Goal: Information Seeking & Learning: Understand process/instructions

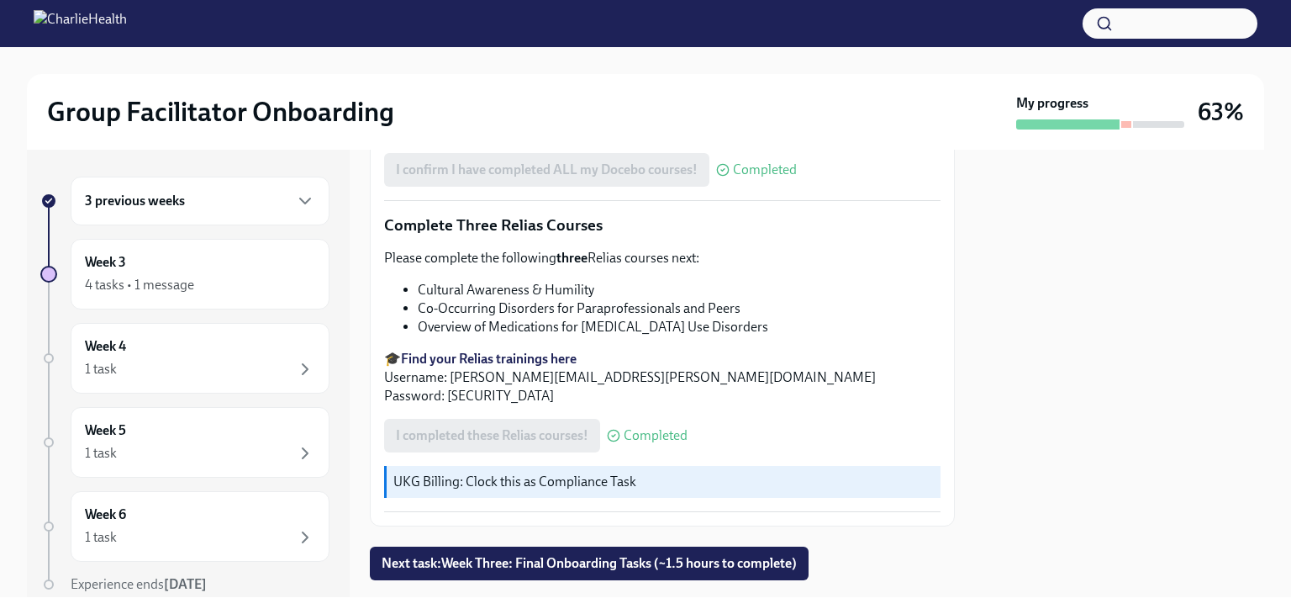
scroll to position [1376, 0]
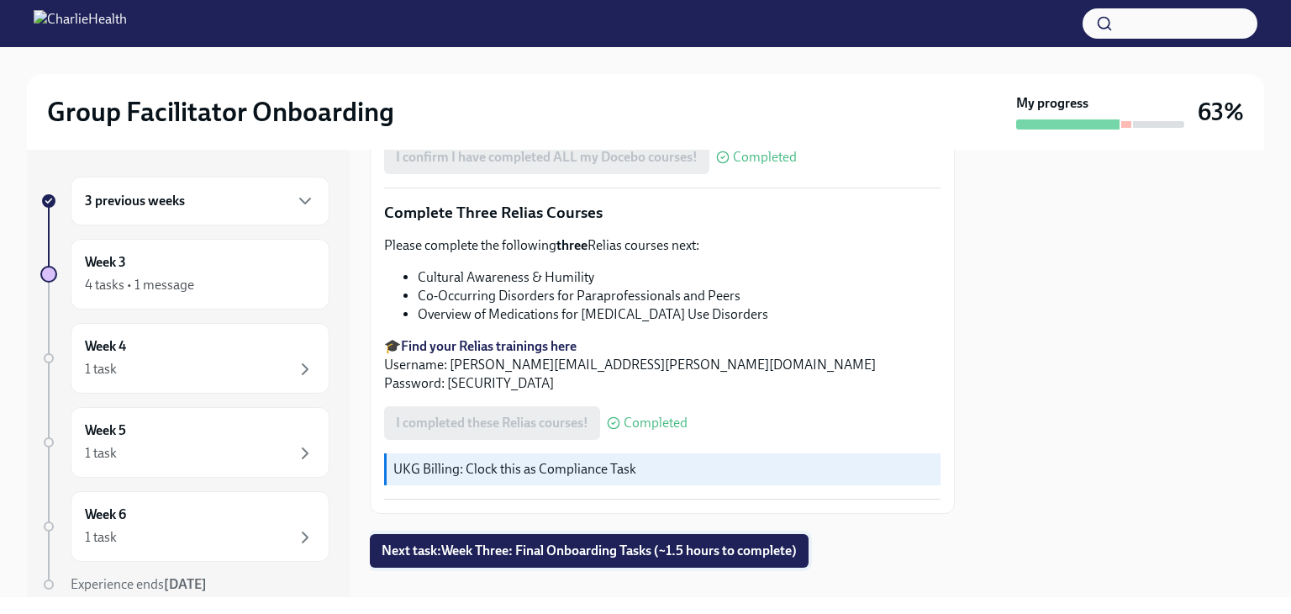
click at [566, 542] on span "Next task : Week Three: Final Onboarding Tasks (~1.5 hours to complete)" at bounding box center [589, 550] width 415 height 17
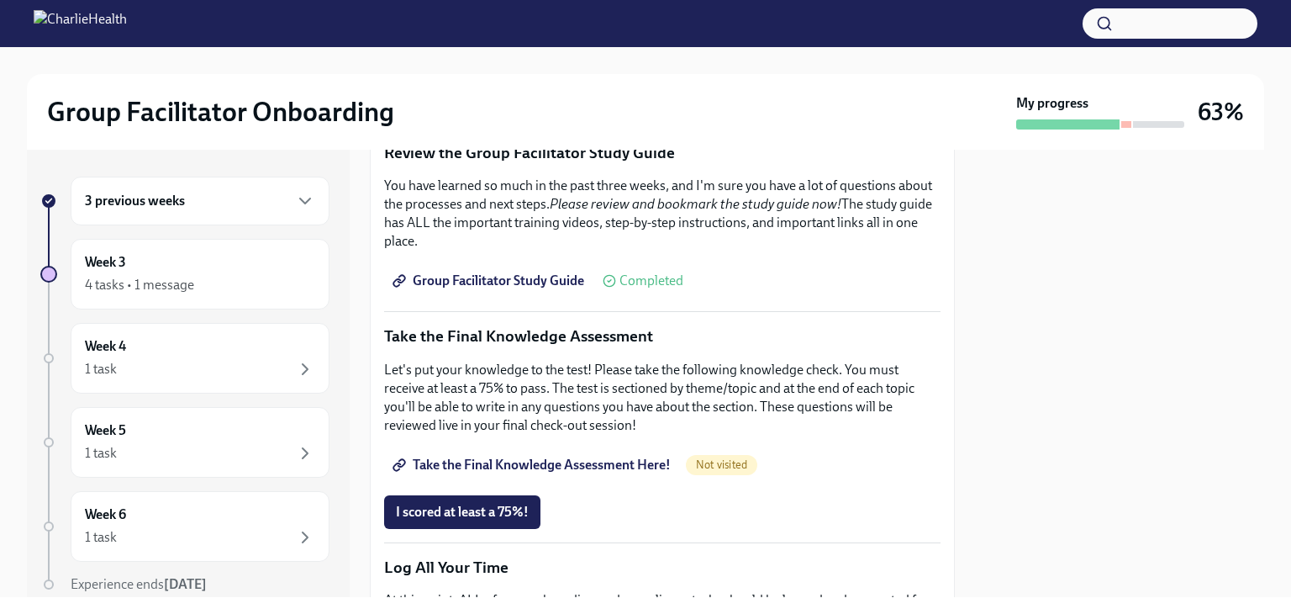
scroll to position [757, 0]
click at [596, 456] on span "Take the Final Knowledge Assessment Here!" at bounding box center [533, 464] width 275 height 17
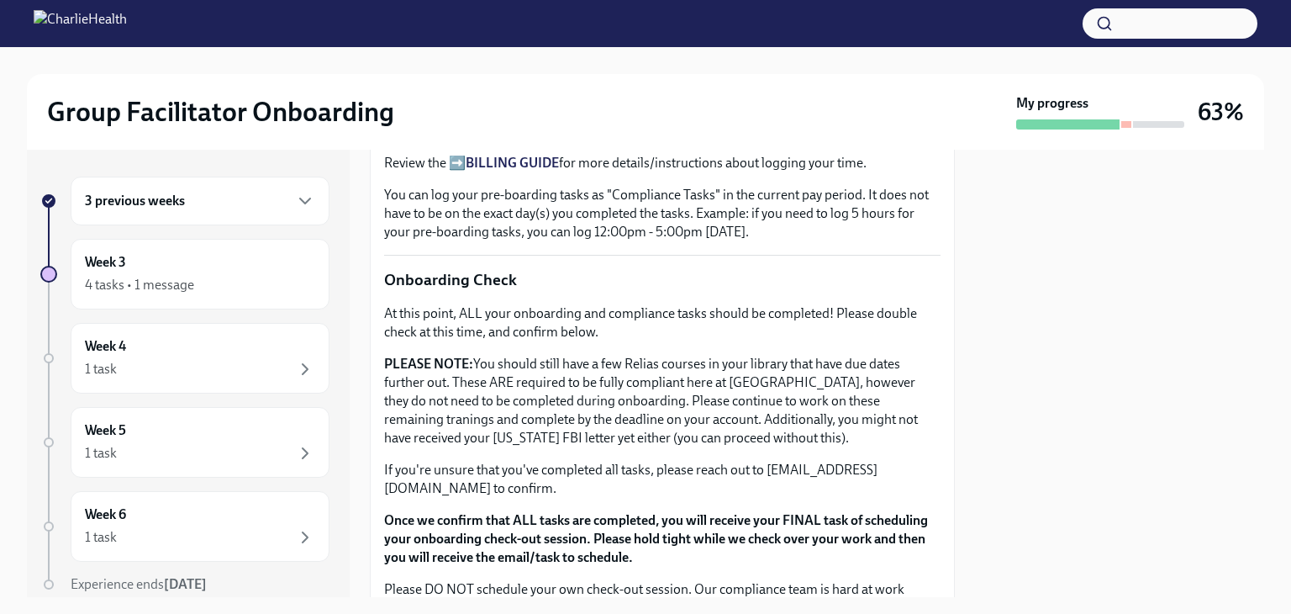
scroll to position [1222, 0]
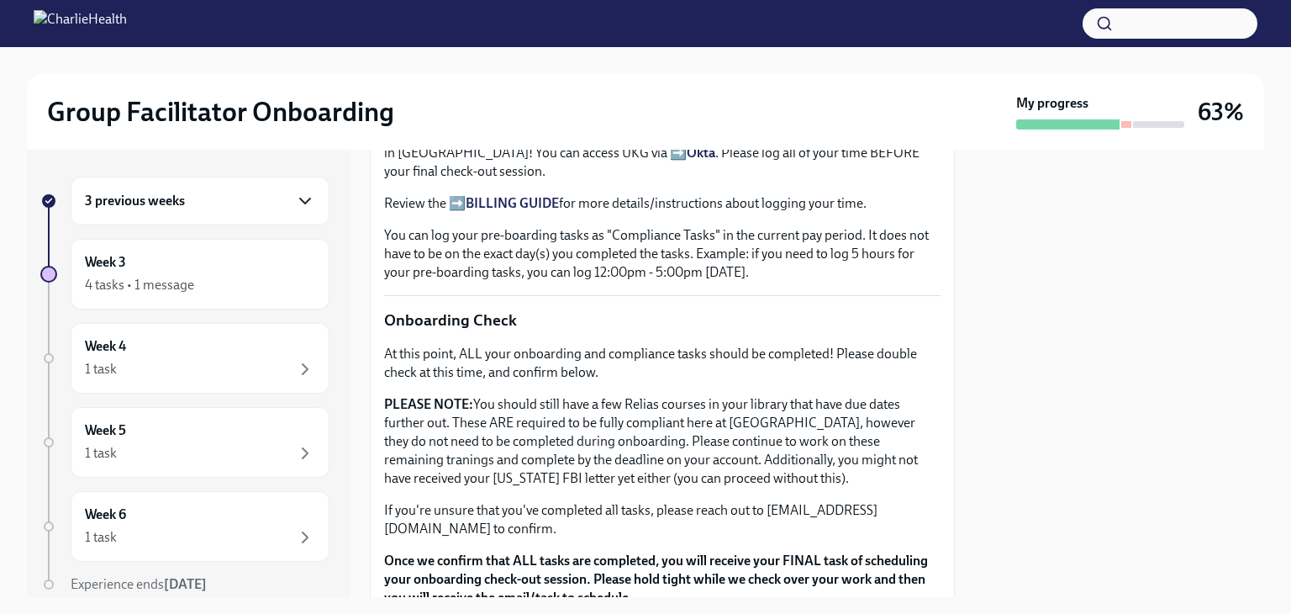
click at [295, 203] on icon "button" at bounding box center [305, 201] width 20 height 20
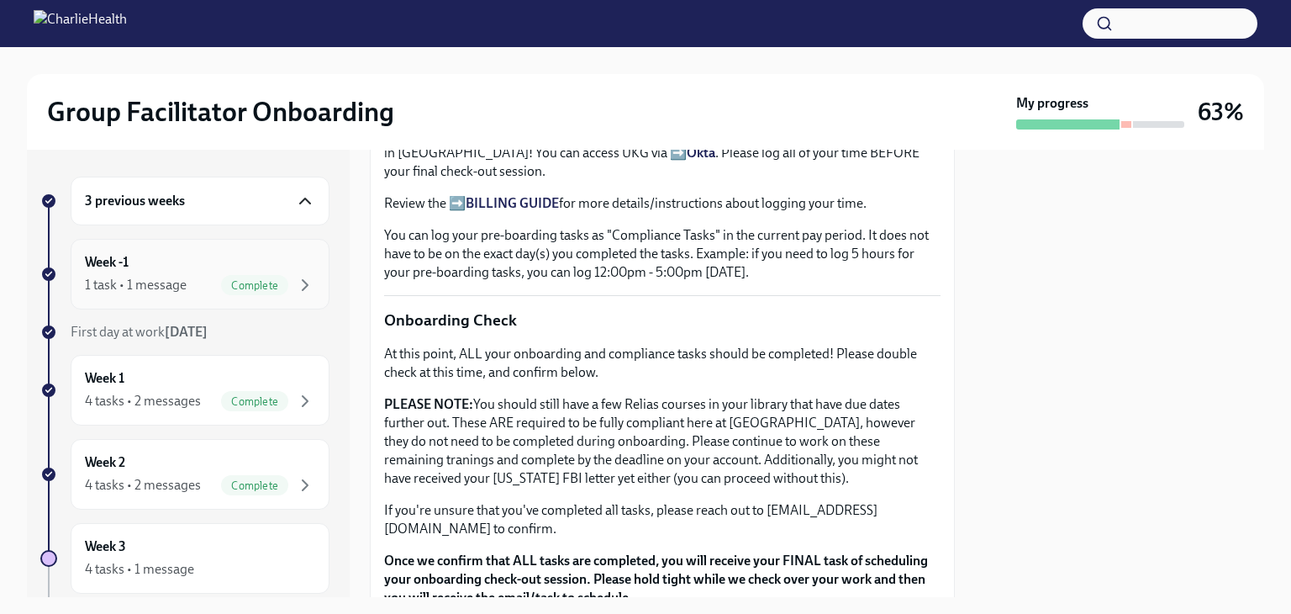
click at [198, 272] on div "Week -1 1 task • 1 message Complete" at bounding box center [200, 274] width 230 height 42
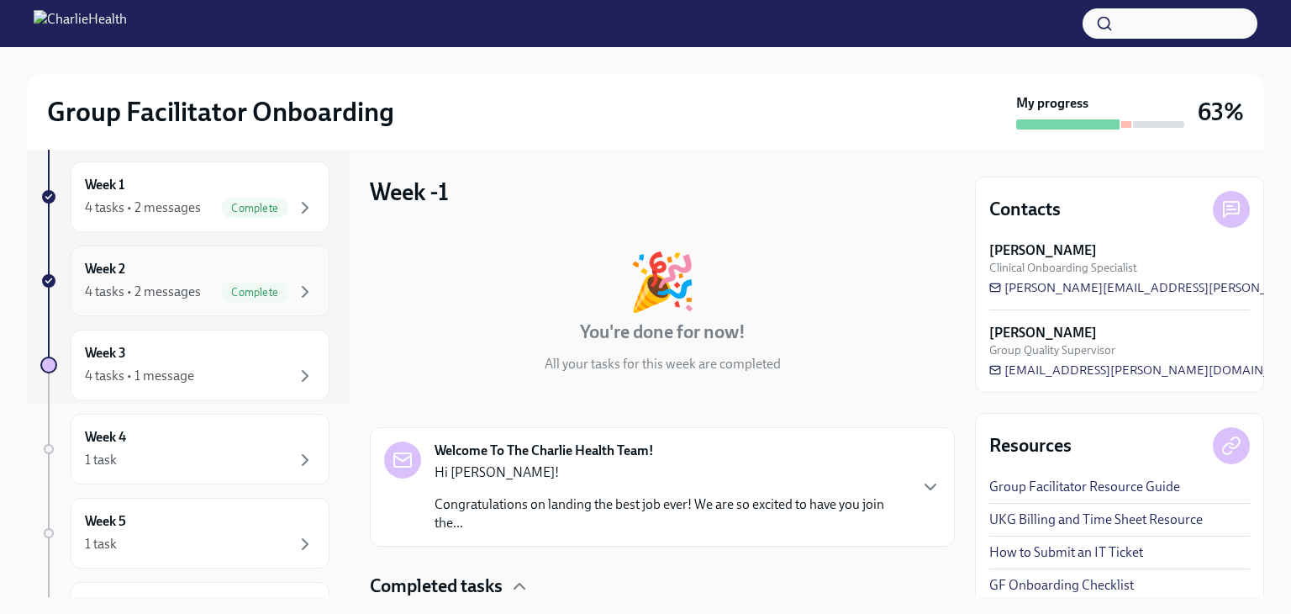
scroll to position [168, 0]
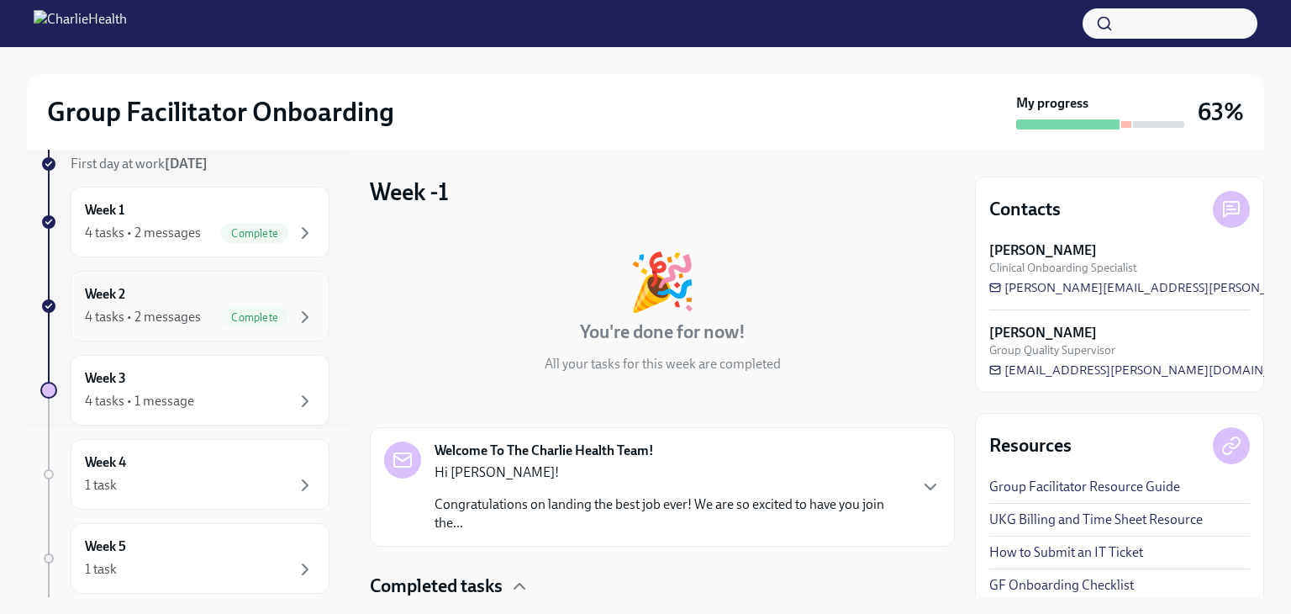
click at [121, 299] on h6 "Week 2" at bounding box center [105, 294] width 40 height 18
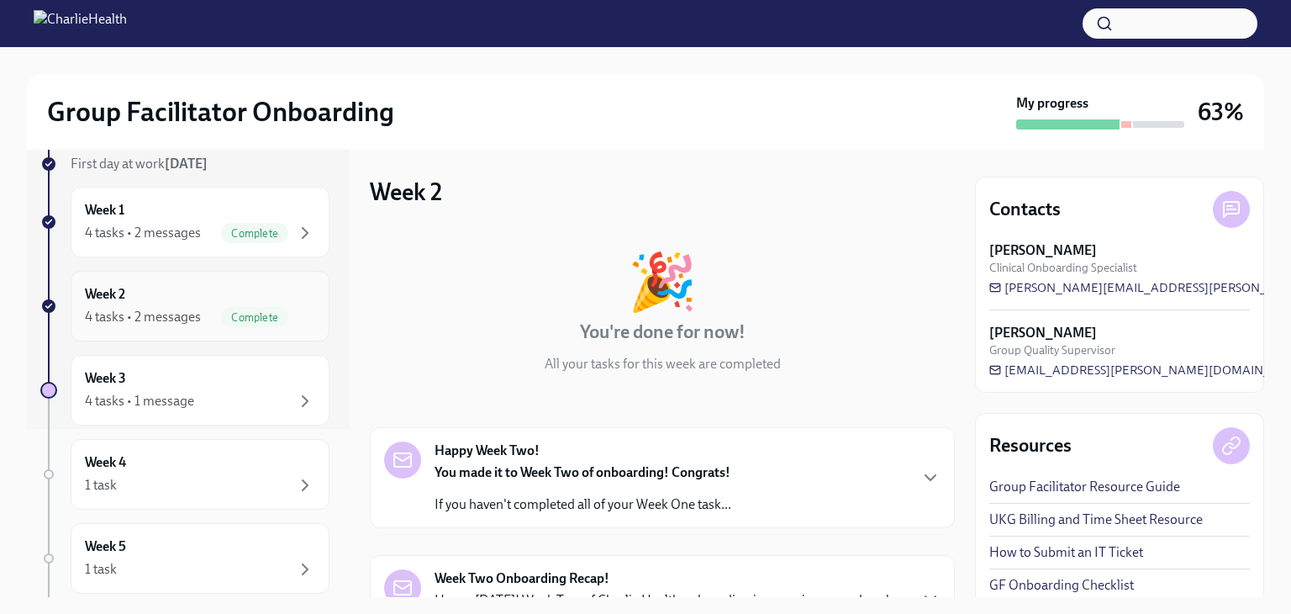
click at [105, 293] on h6 "Week 2" at bounding box center [105, 294] width 40 height 18
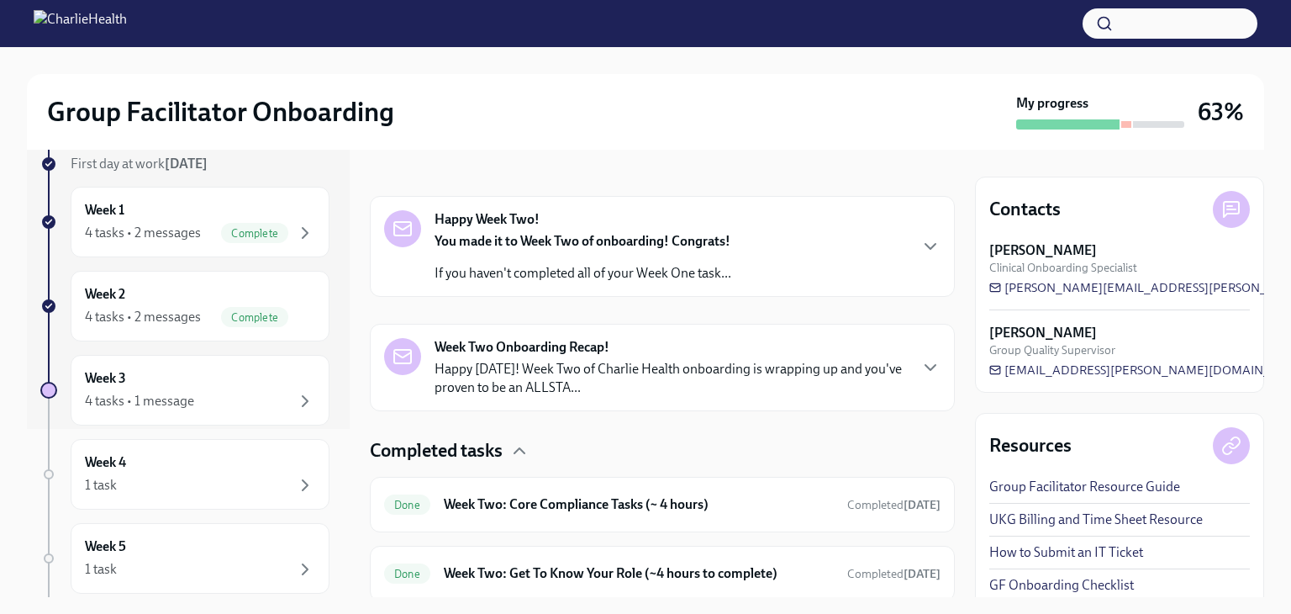
scroll to position [190, 0]
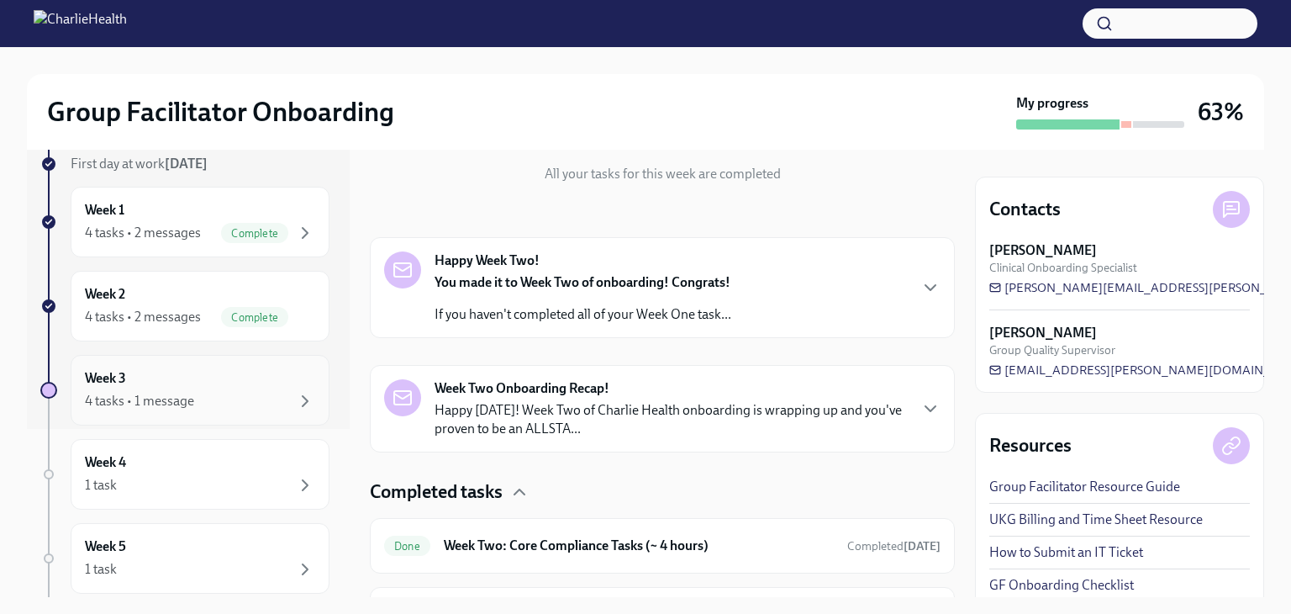
click at [89, 372] on h6 "Week 3" at bounding box center [105, 378] width 41 height 18
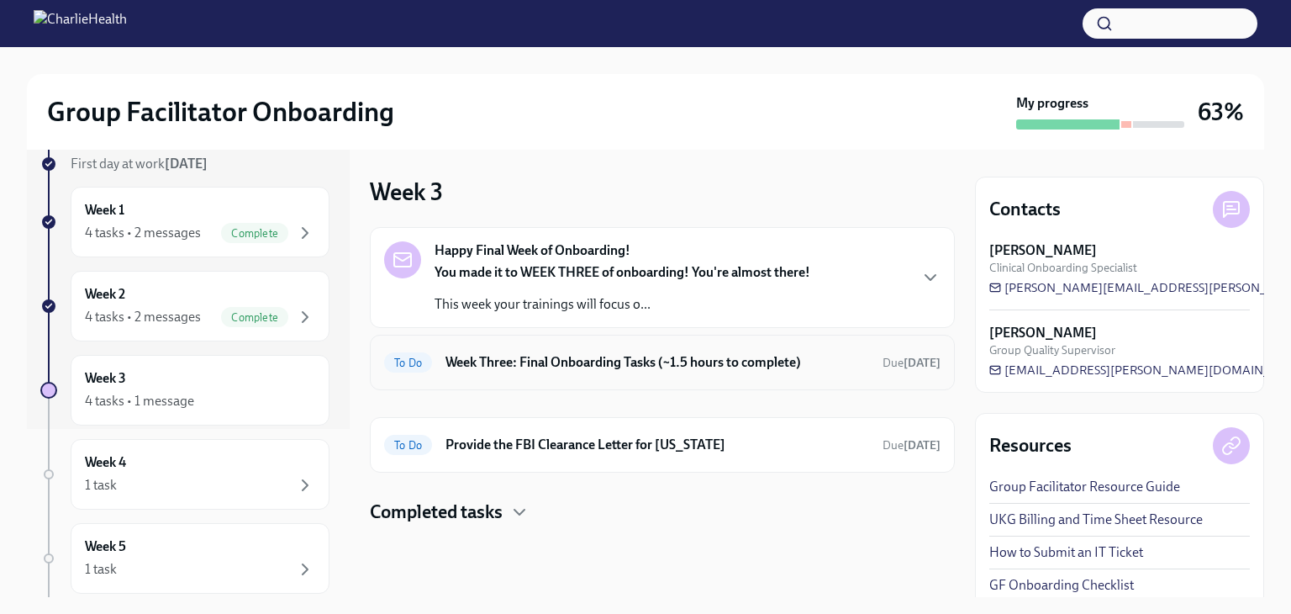
click at [586, 354] on h6 "Week Three: Final Onboarding Tasks (~1.5 hours to complete)" at bounding box center [658, 362] width 424 height 18
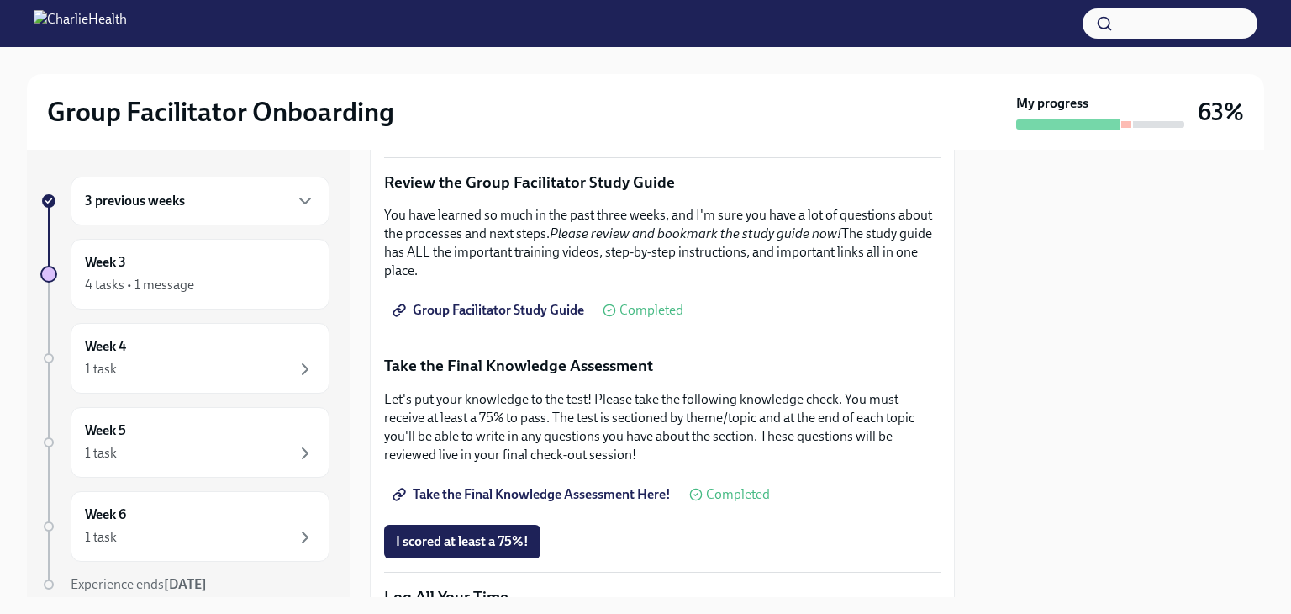
scroll to position [718, 0]
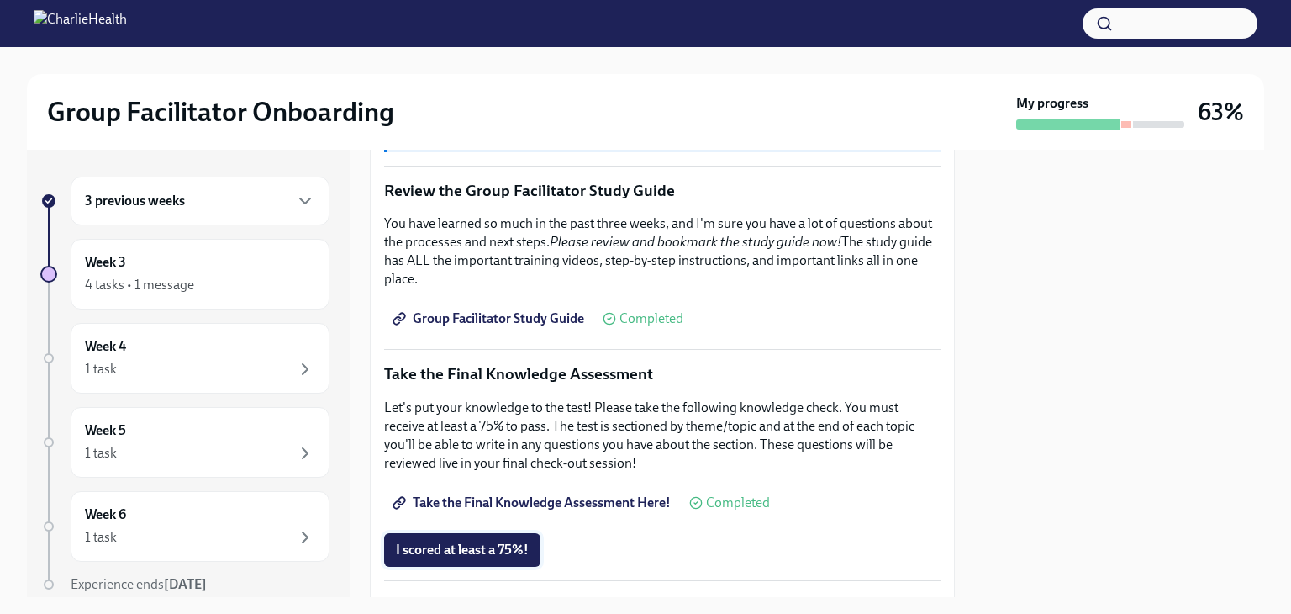
click at [457, 546] on span "I scored at least a 75%!" at bounding box center [462, 549] width 133 height 17
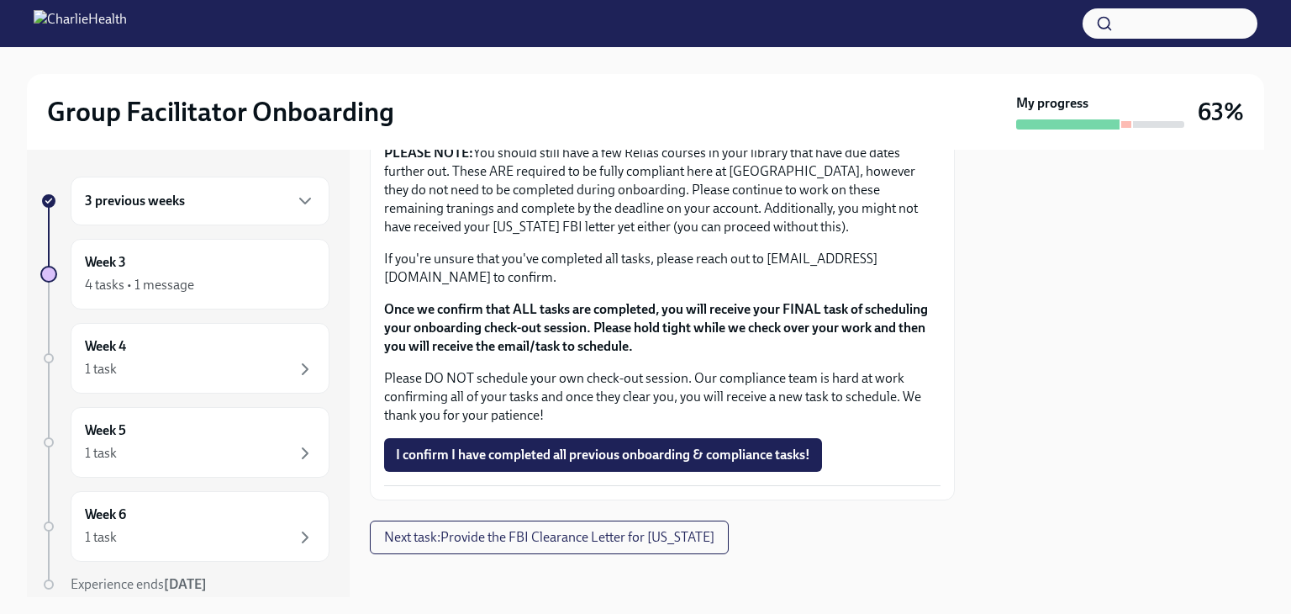
scroll to position [1474, 0]
click at [666, 450] on span "I confirm I have completed all previous onboarding & compliance tasks!" at bounding box center [603, 454] width 414 height 17
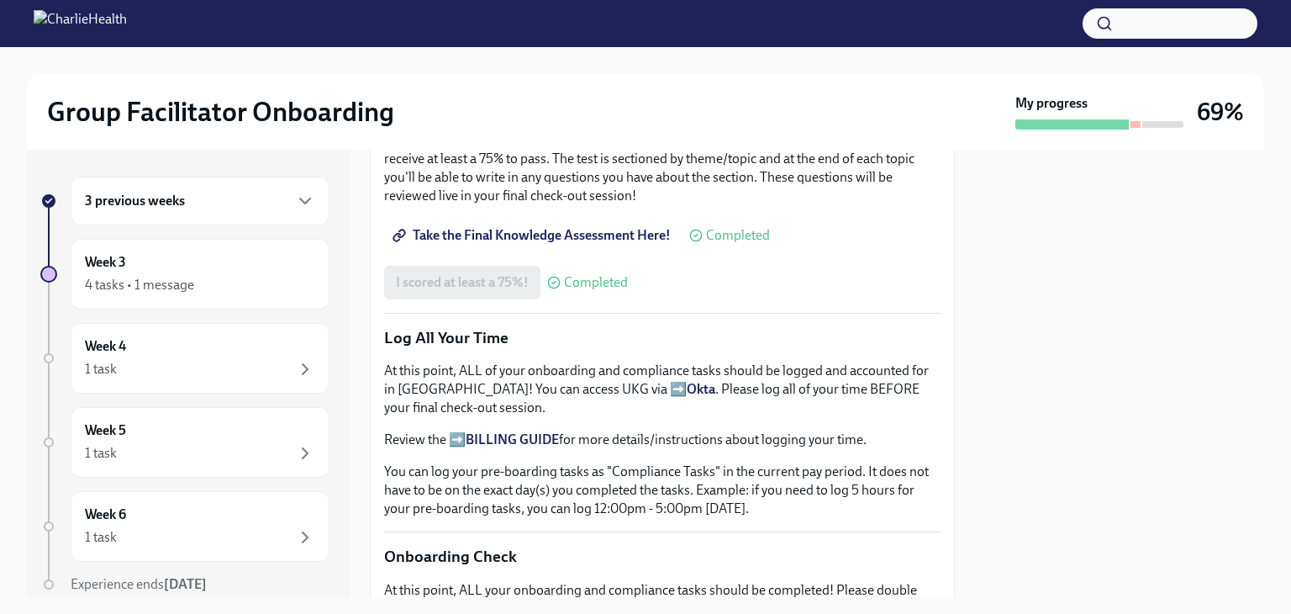
scroll to position [970, 0]
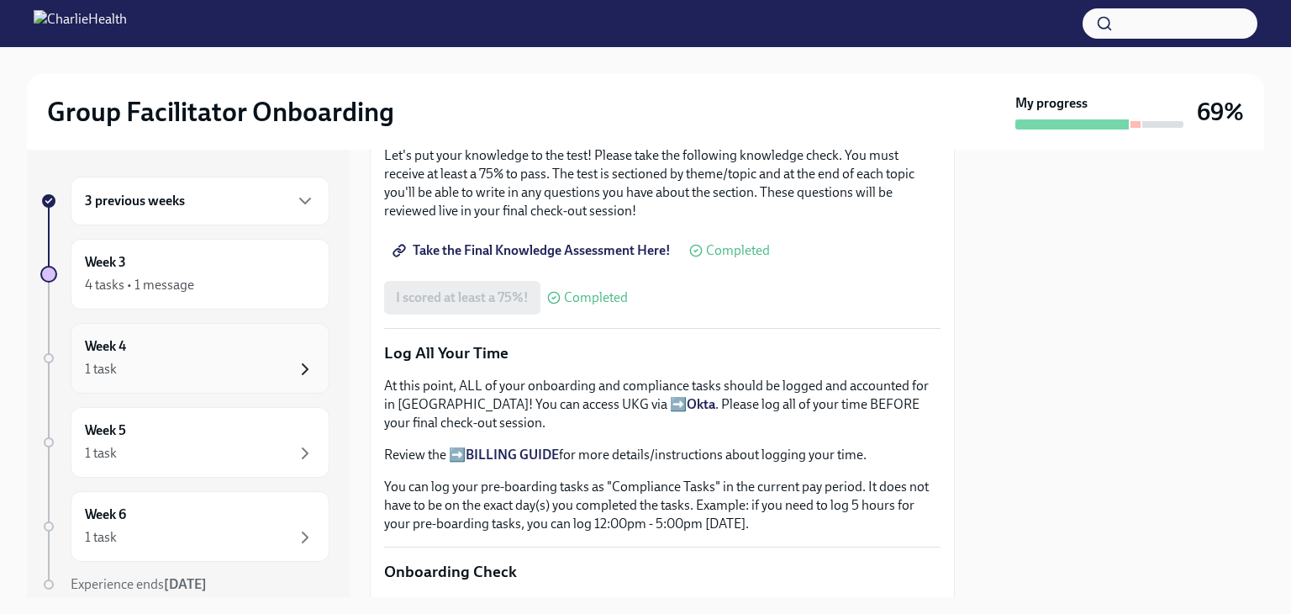
click at [295, 361] on icon "button" at bounding box center [305, 369] width 20 height 20
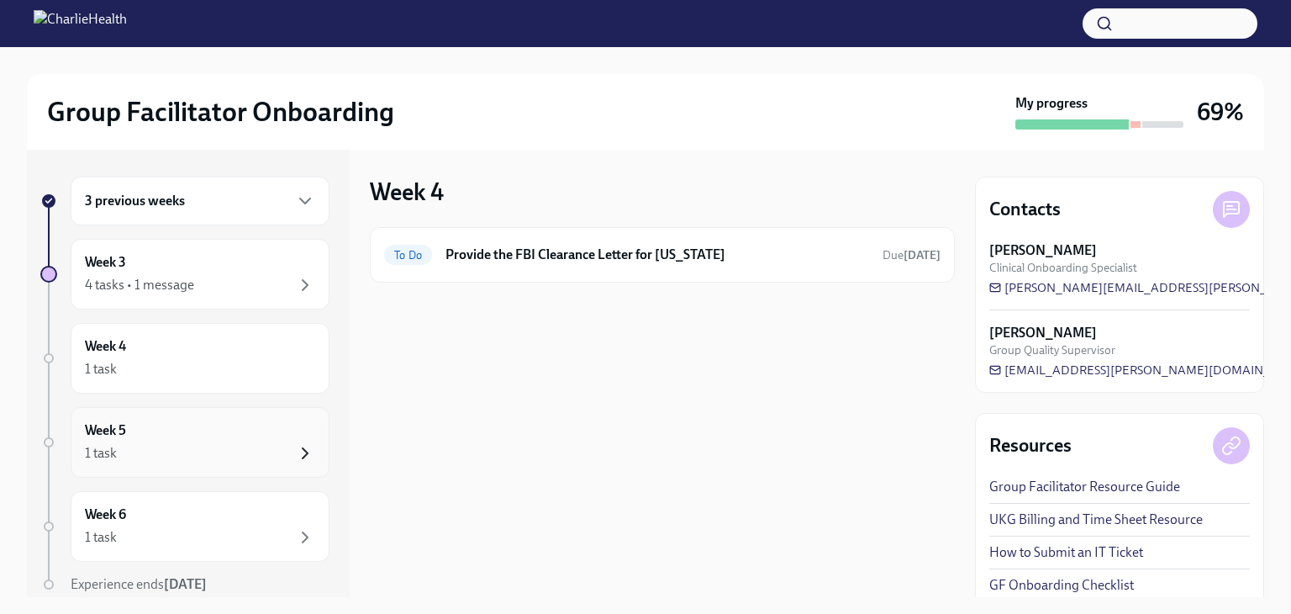
click at [295, 459] on icon "button" at bounding box center [305, 453] width 20 height 20
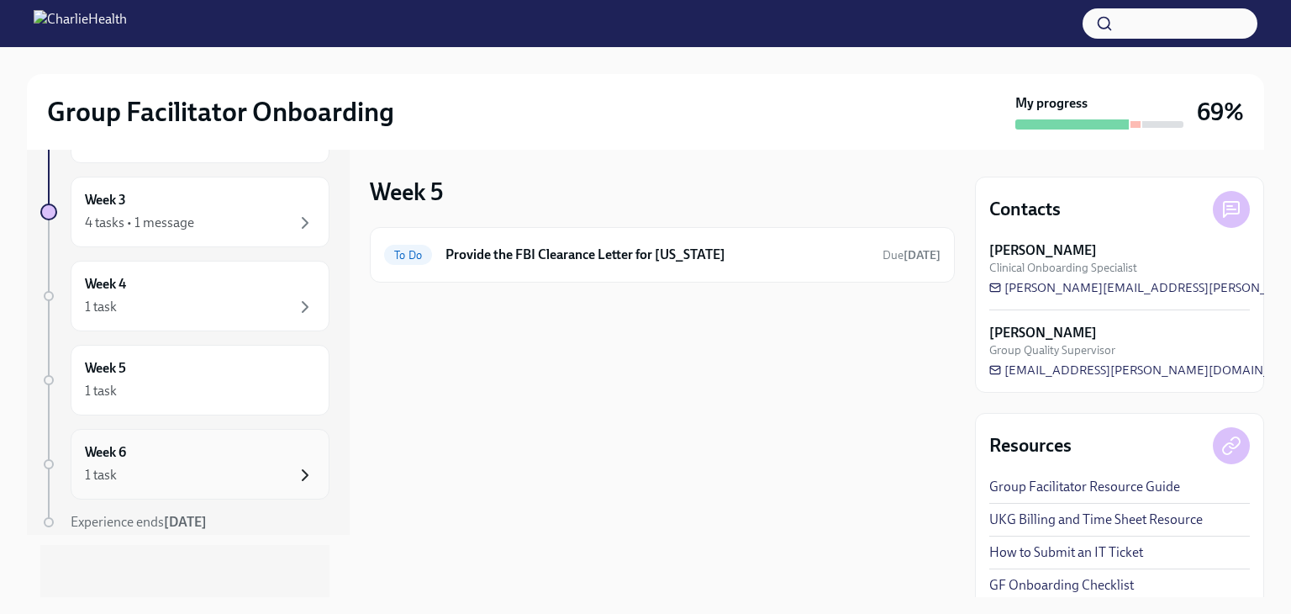
click at [295, 465] on icon "button" at bounding box center [305, 475] width 20 height 20
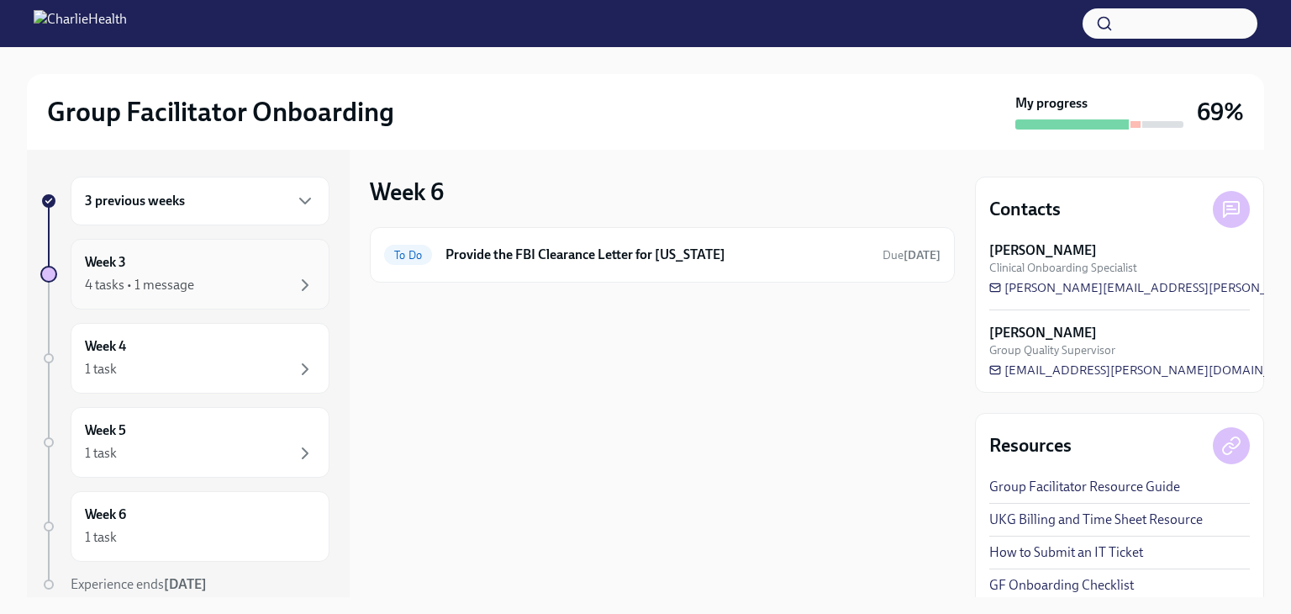
click at [172, 283] on div "4 tasks • 1 message" at bounding box center [139, 285] width 109 height 18
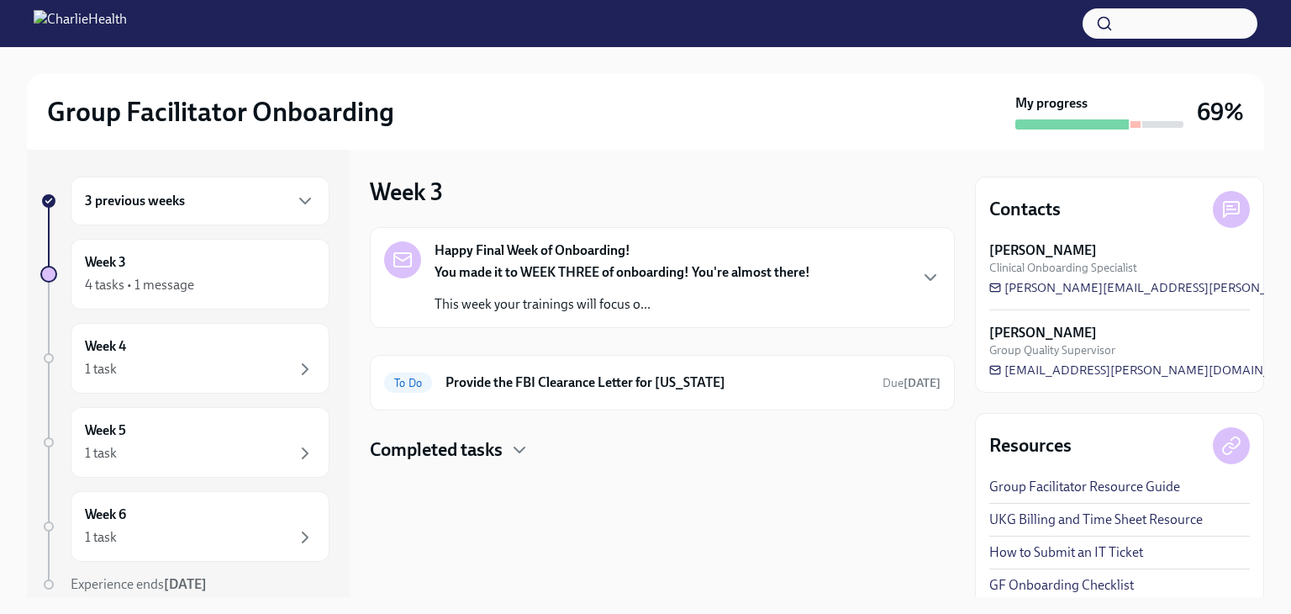
click at [442, 450] on h4 "Completed tasks" at bounding box center [436, 449] width 133 height 25
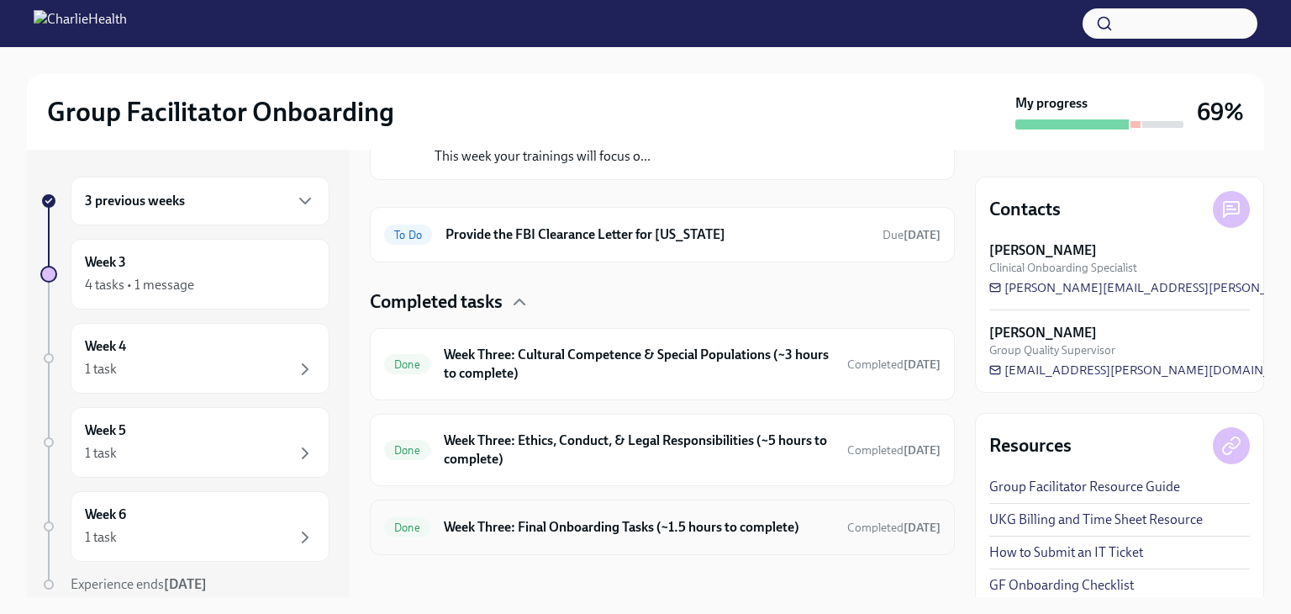
scroll to position [158, 0]
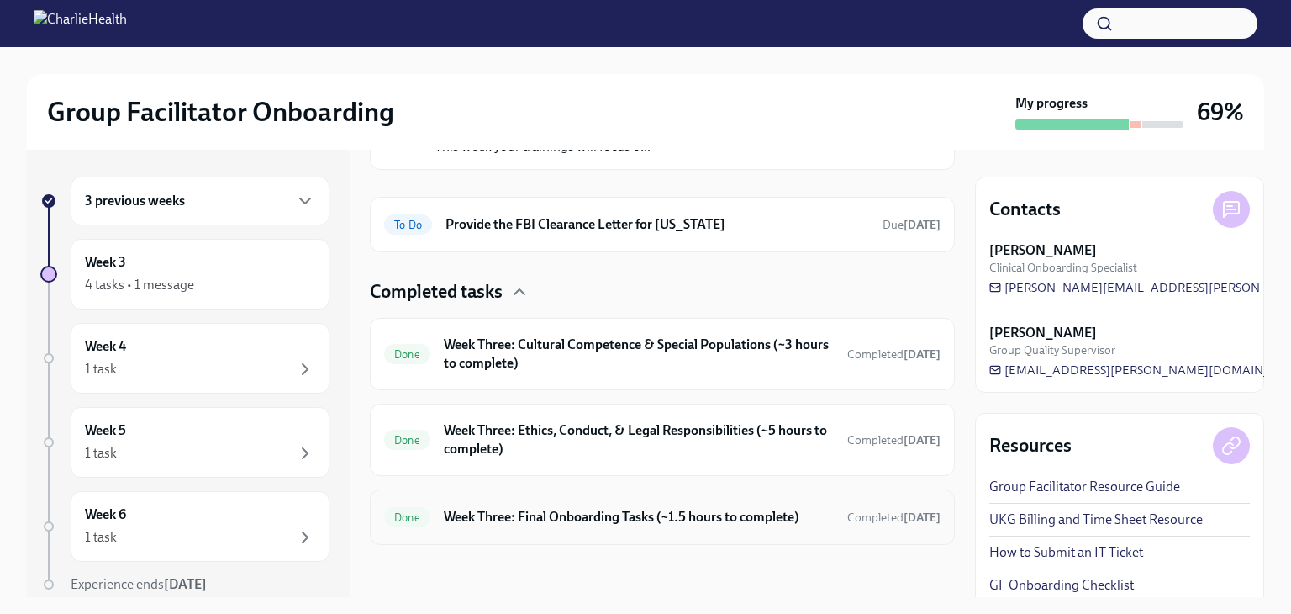
click at [523, 509] on h6 "Week Three: Final Onboarding Tasks (~1.5 hours to complete)" at bounding box center [639, 517] width 390 height 18
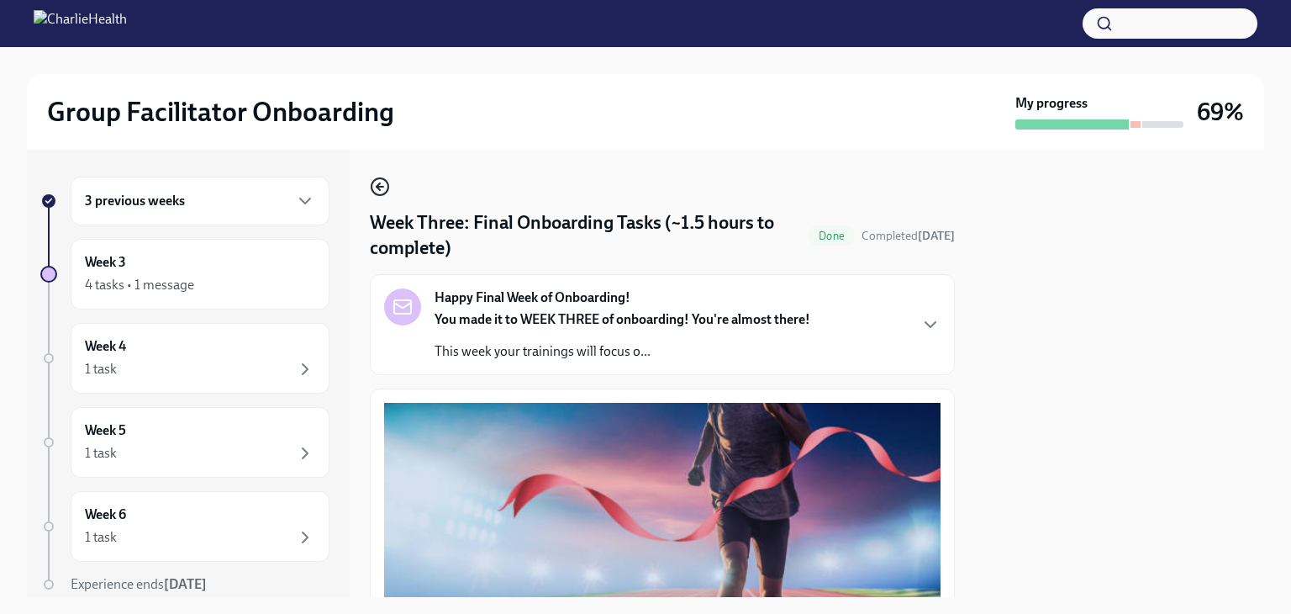
click at [373, 185] on icon "button" at bounding box center [380, 187] width 20 height 20
